Goal: Task Accomplishment & Management: Use online tool/utility

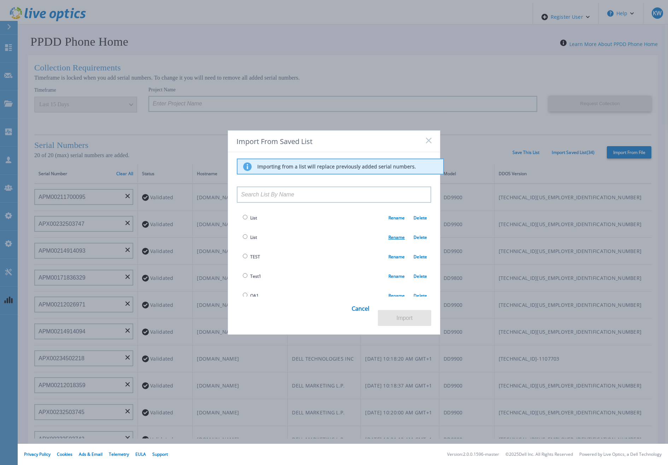
click at [397, 237] on link "Rename" at bounding box center [397, 237] width 17 height 6
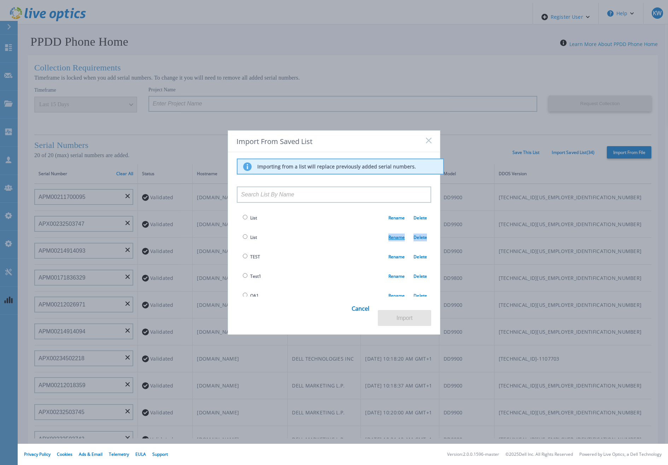
click at [397, 237] on link "Rename" at bounding box center [397, 237] width 17 height 6
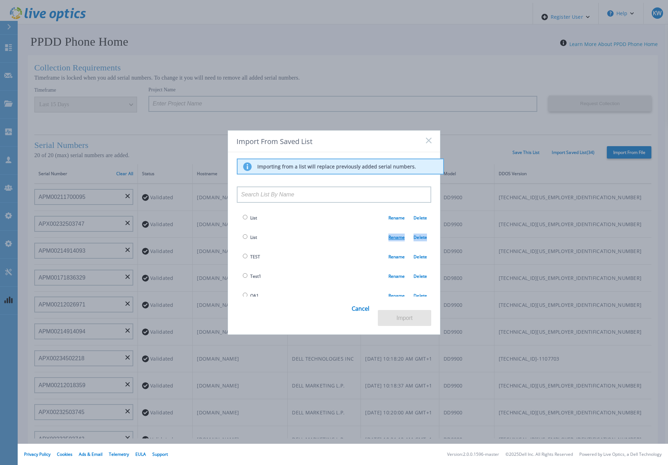
click at [397, 237] on link "Rename" at bounding box center [397, 237] width 17 height 6
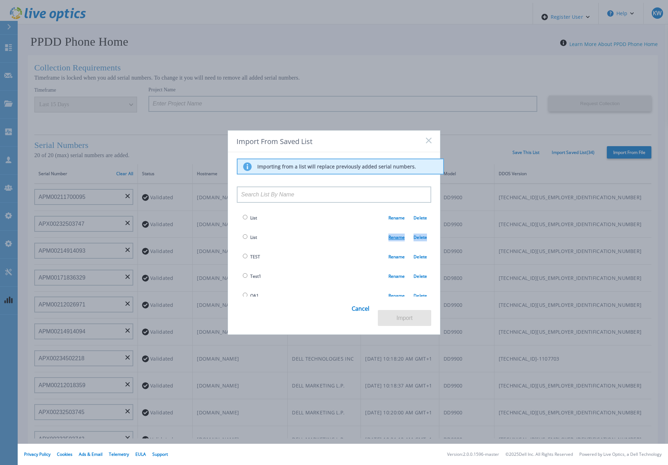
click at [397, 237] on link "Rename" at bounding box center [397, 237] width 17 height 6
drag, startPoint x: 397, startPoint y: 237, endPoint x: 416, endPoint y: 238, distance: 19.1
click at [416, 238] on link "Delete" at bounding box center [416, 237] width 22 height 6
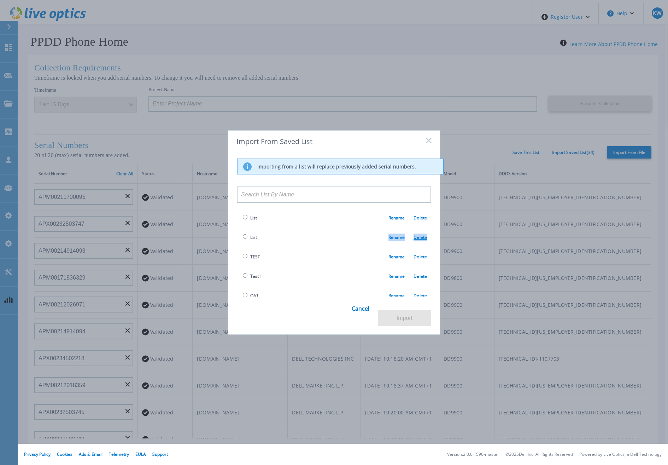
click at [416, 238] on link "Delete" at bounding box center [416, 237] width 22 height 6
drag, startPoint x: 416, startPoint y: 238, endPoint x: 371, endPoint y: 228, distance: 46.3
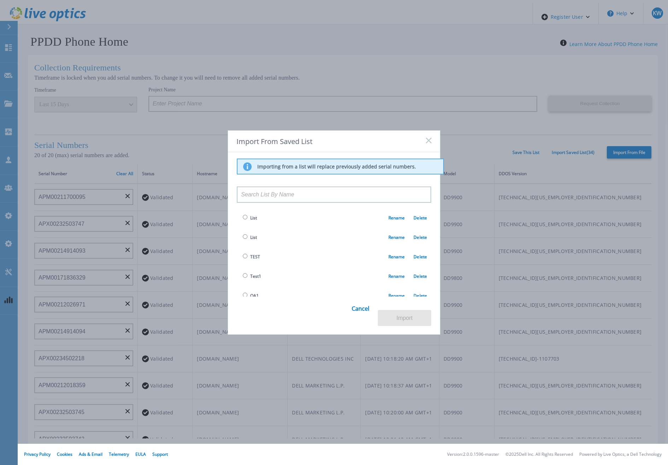
click at [371, 227] on td "List Rename Delete" at bounding box center [334, 217] width 194 height 19
click at [429, 142] on rect at bounding box center [429, 140] width 6 height 6
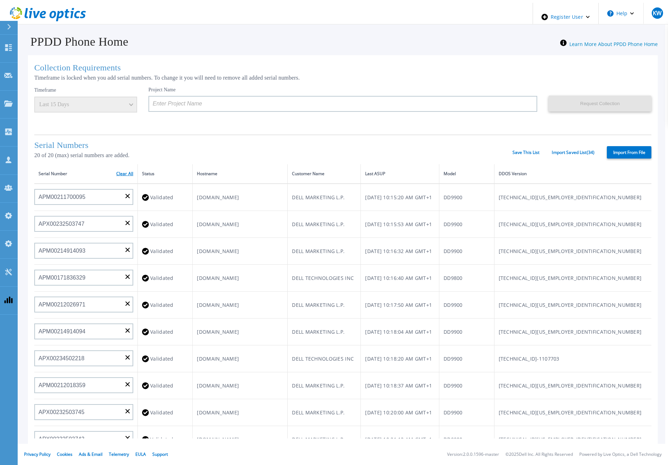
click at [119, 171] on link "Clear All" at bounding box center [124, 173] width 17 height 5
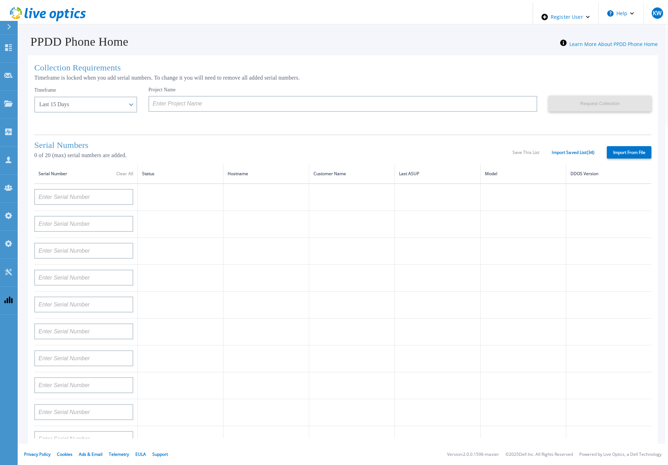
click at [612, 150] on label "Import From File" at bounding box center [629, 152] width 45 height 12
click at [0, 0] on input "Import From File" at bounding box center [0, 0] width 0 height 0
type input "APM00193603655"
type input "APM00212517749"
type input "APX00232503742"
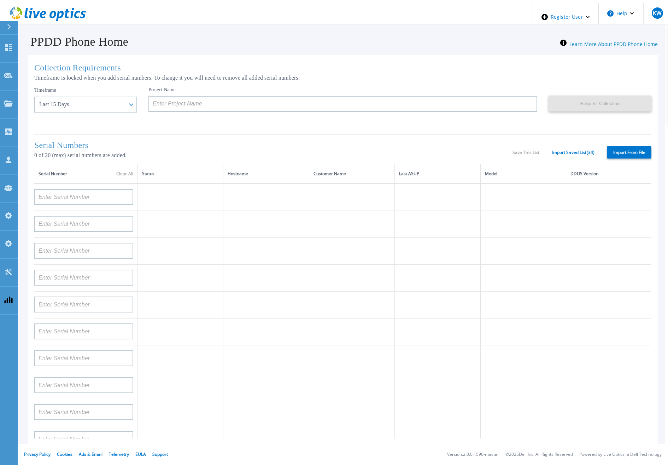
type input "APM00212702822"
type input "APM00212610953"
type input "APM00202614668"
type input "APM00212613652"
type input "APX00222101185"
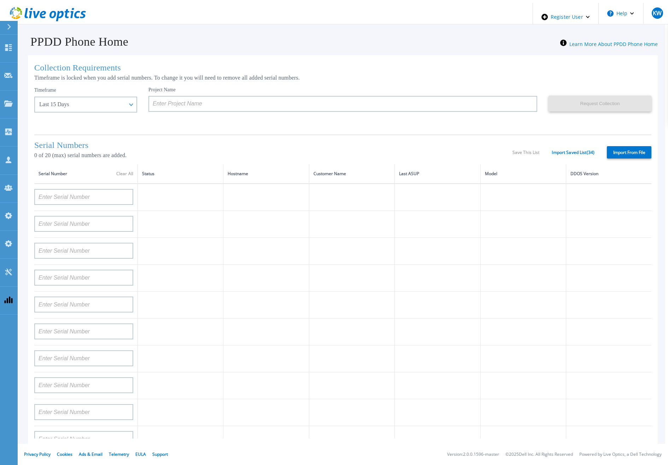
type input "AUDVUX6XJHDJFE"
type input "APM00133543104"
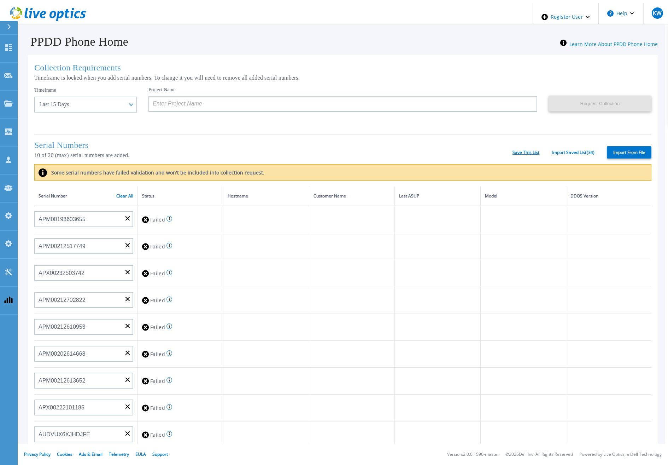
click at [524, 152] on link "Save This List" at bounding box center [526, 152] width 27 height 5
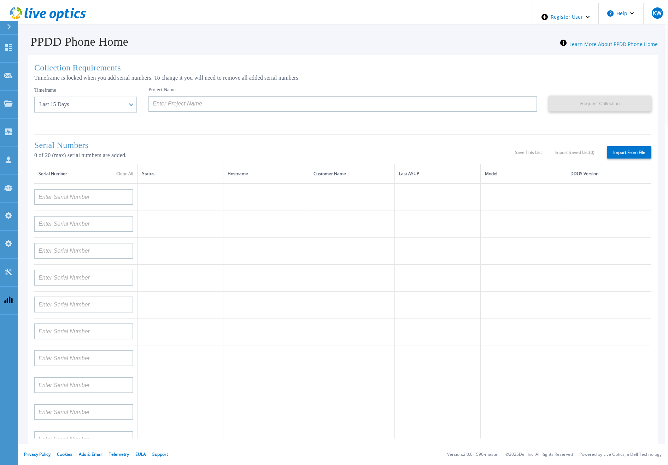
click at [620, 151] on label "Import From File" at bounding box center [629, 152] width 45 height 12
click at [0, 0] on input "Import From File" at bounding box center [0, 0] width 0 height 0
type input "APM00193603655"
type input "APM00212517749"
type input "APX00232503742"
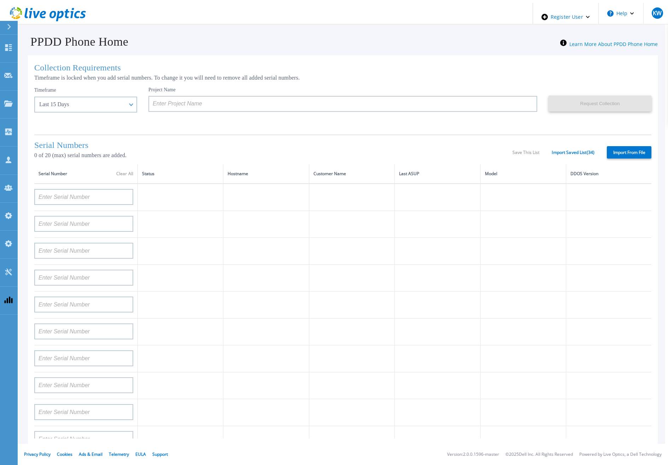
type input "APM00212702822"
type input "APM00212610953"
type input "APM00202614668"
type input "APM00212613652"
type input "APX00222101185"
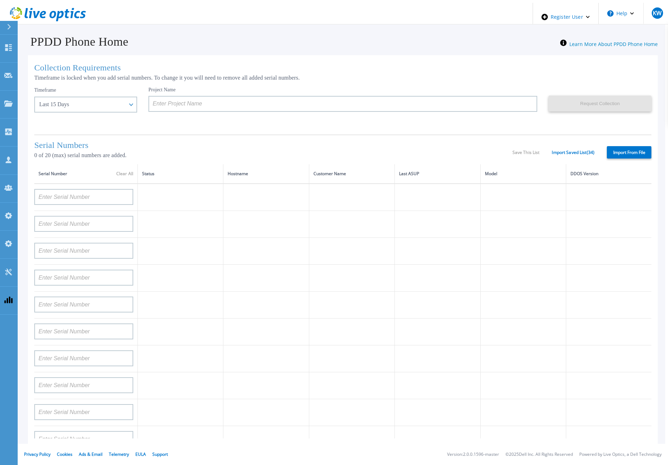
type input "AUDVUX6XJHDJFE"
type input "APM00133543104"
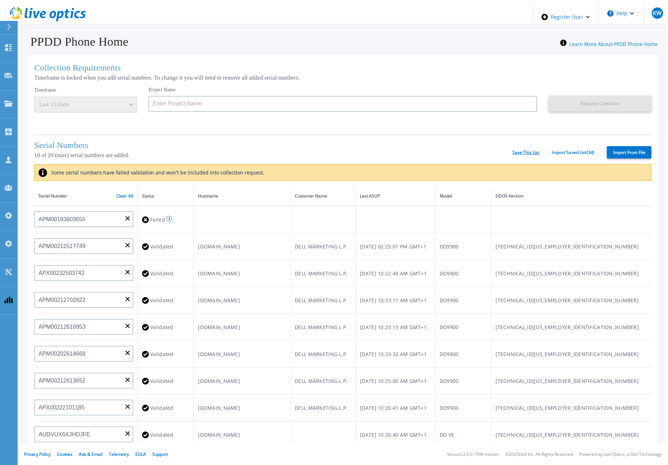
click at [514, 152] on link "Save This List" at bounding box center [526, 152] width 27 height 5
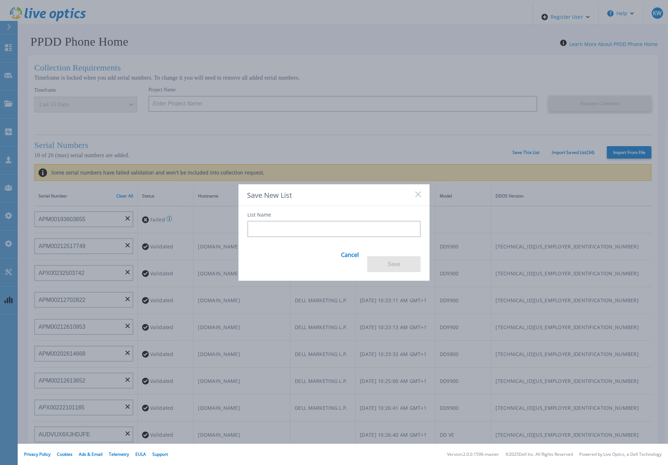
click at [353, 235] on input at bounding box center [334, 229] width 173 height 16
type input "10"
click at [386, 261] on button "Save" at bounding box center [393, 264] width 53 height 16
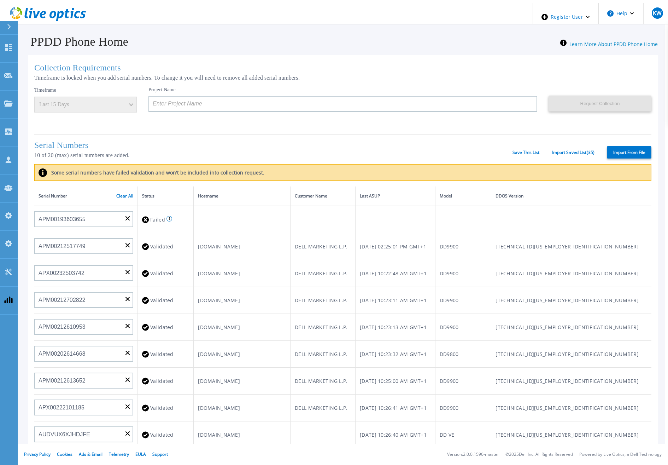
click at [439, 147] on h1 "Serial Numbers" at bounding box center [273, 145] width 478 height 10
click at [522, 152] on link "Save This List" at bounding box center [526, 152] width 27 height 5
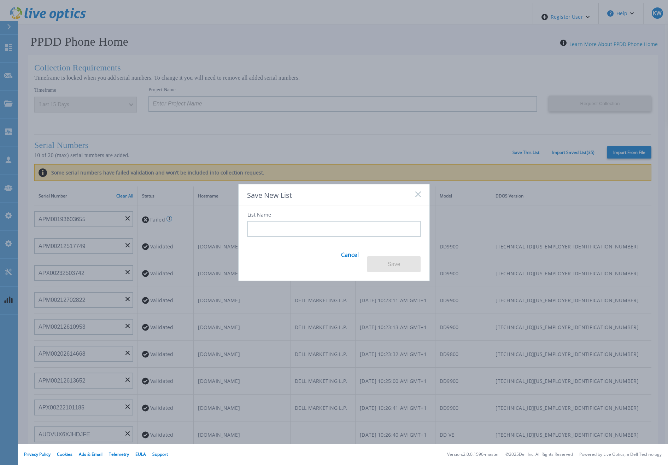
click at [420, 197] on rect at bounding box center [418, 194] width 6 height 6
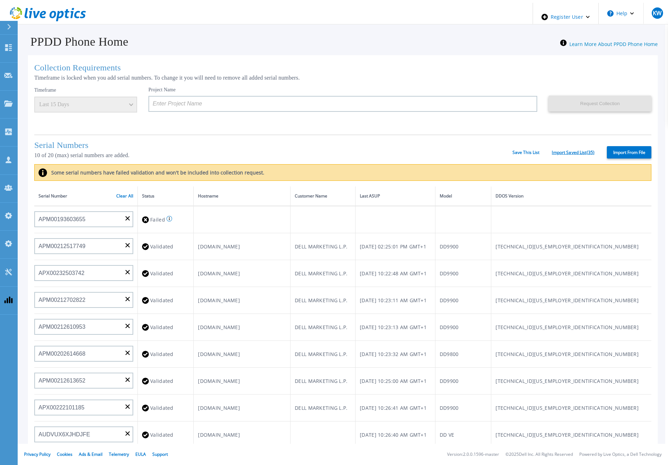
click at [564, 150] on link "Import Saved List ( 35 )" at bounding box center [573, 152] width 43 height 5
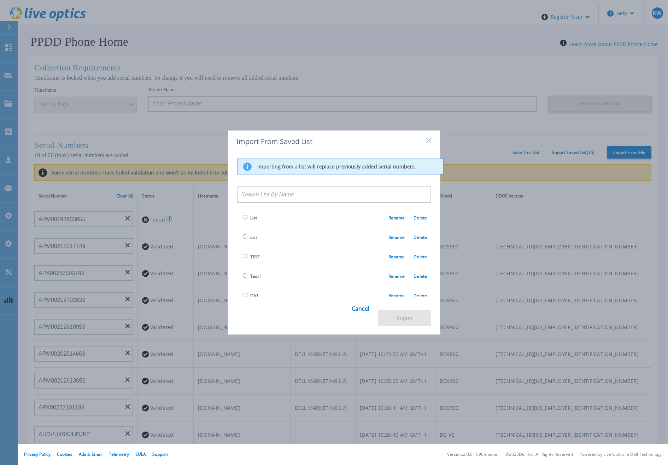
click at [389, 187] on input at bounding box center [334, 194] width 194 height 16
click at [512, 150] on div "Import From Saved List Importing from a list will replace previously added seri…" at bounding box center [334, 232] width 668 height 465
click at [428, 142] on rect at bounding box center [429, 140] width 6 height 6
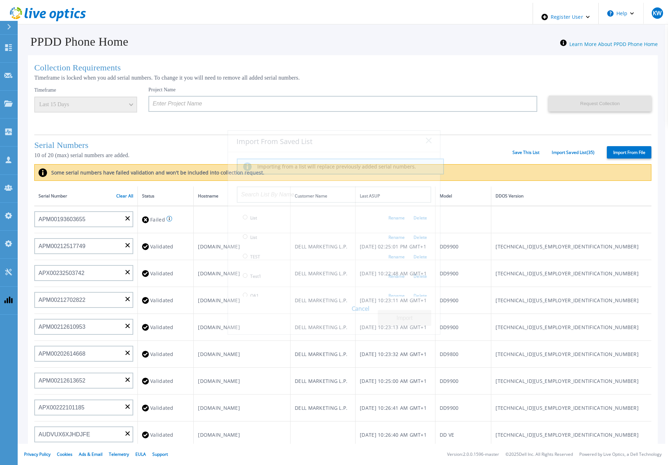
drag, startPoint x: 563, startPoint y: 154, endPoint x: 586, endPoint y: 150, distance: 23.6
click at [563, 154] on div "Serial Numbers 10 of 20 (max) serial numbers are added. Save This List Import S…" at bounding box center [342, 149] width 617 height 30
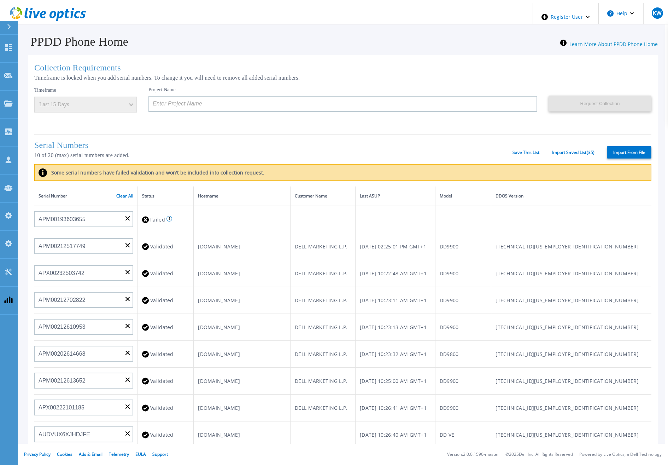
click at [602, 152] on div "Import From File" at bounding box center [623, 152] width 57 height 12
click at [597, 154] on div "Import From File" at bounding box center [623, 152] width 57 height 12
click at [605, 153] on div "Import From File" at bounding box center [623, 152] width 57 height 12
click at [607, 153] on label "Import From File" at bounding box center [629, 152] width 45 height 12
click at [0, 0] on input "Import From File" at bounding box center [0, 0] width 0 height 0
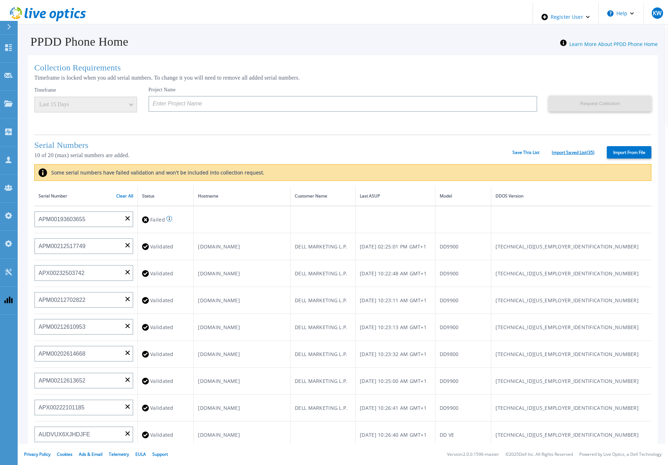
drag, startPoint x: 573, startPoint y: 150, endPoint x: 577, endPoint y: 152, distance: 4.7
click at [577, 152] on link "Import Saved List ( 35 )" at bounding box center [573, 152] width 43 height 5
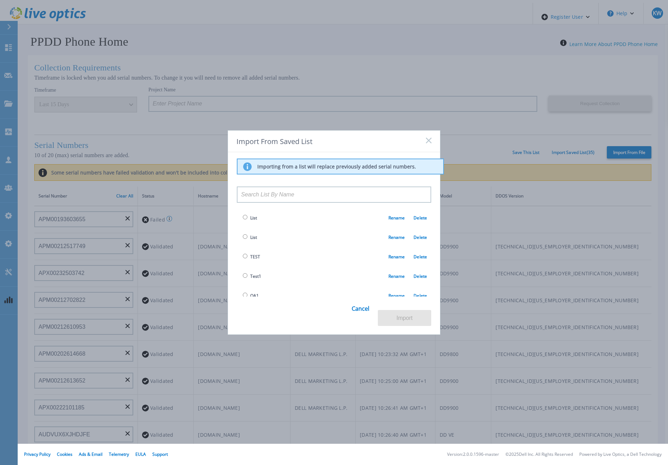
click at [610, 149] on div "Import From Saved List Importing from a list will replace previously added seri…" at bounding box center [334, 232] width 668 height 465
click at [424, 141] on div "Import From Saved List" at bounding box center [334, 141] width 212 height 22
click at [429, 141] on rect at bounding box center [429, 140] width 6 height 6
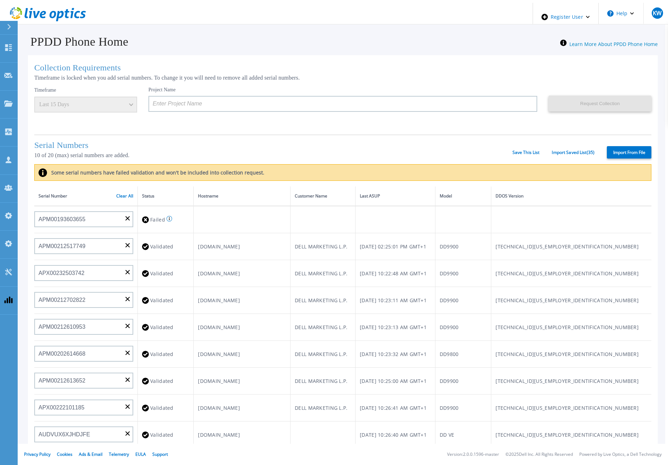
click at [530, 151] on link "Save This List" at bounding box center [526, 152] width 27 height 5
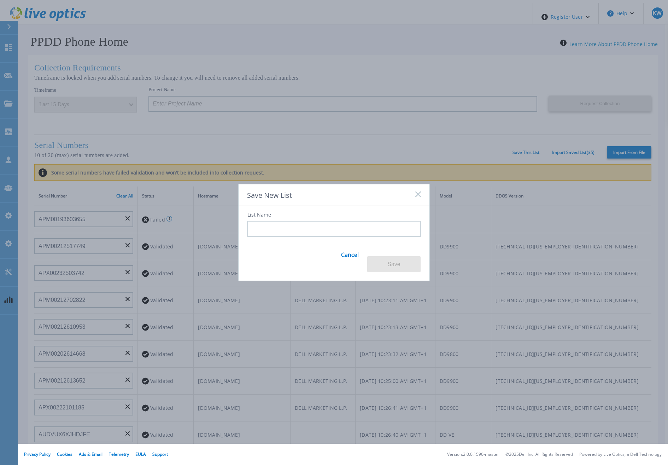
click at [576, 152] on div "Save New List List Name Cancel Save" at bounding box center [334, 232] width 668 height 465
click at [424, 199] on div "Save New List" at bounding box center [334, 195] width 191 height 22
click at [420, 197] on icon at bounding box center [418, 194] width 6 height 6
